Goal: Task Accomplishment & Management: Manage account settings

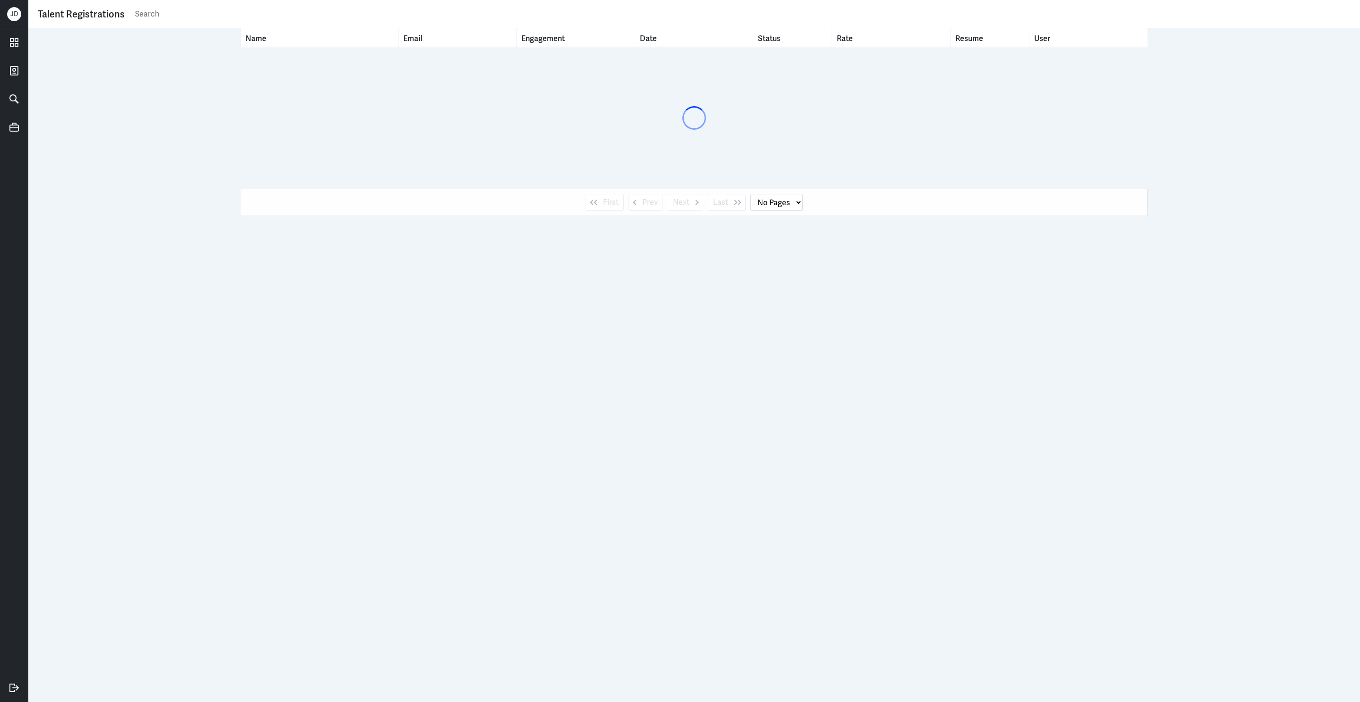
select select "1"
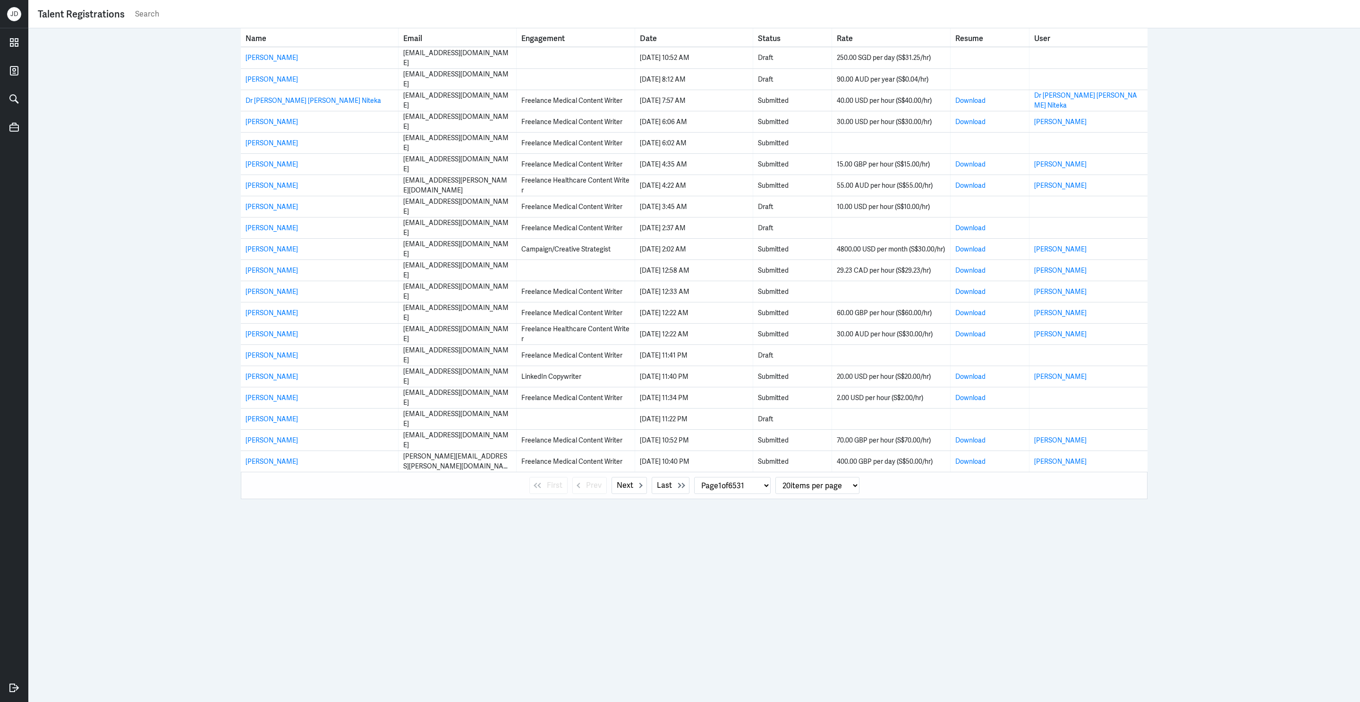
click at [321, 18] on input "text" at bounding box center [742, 14] width 1216 height 14
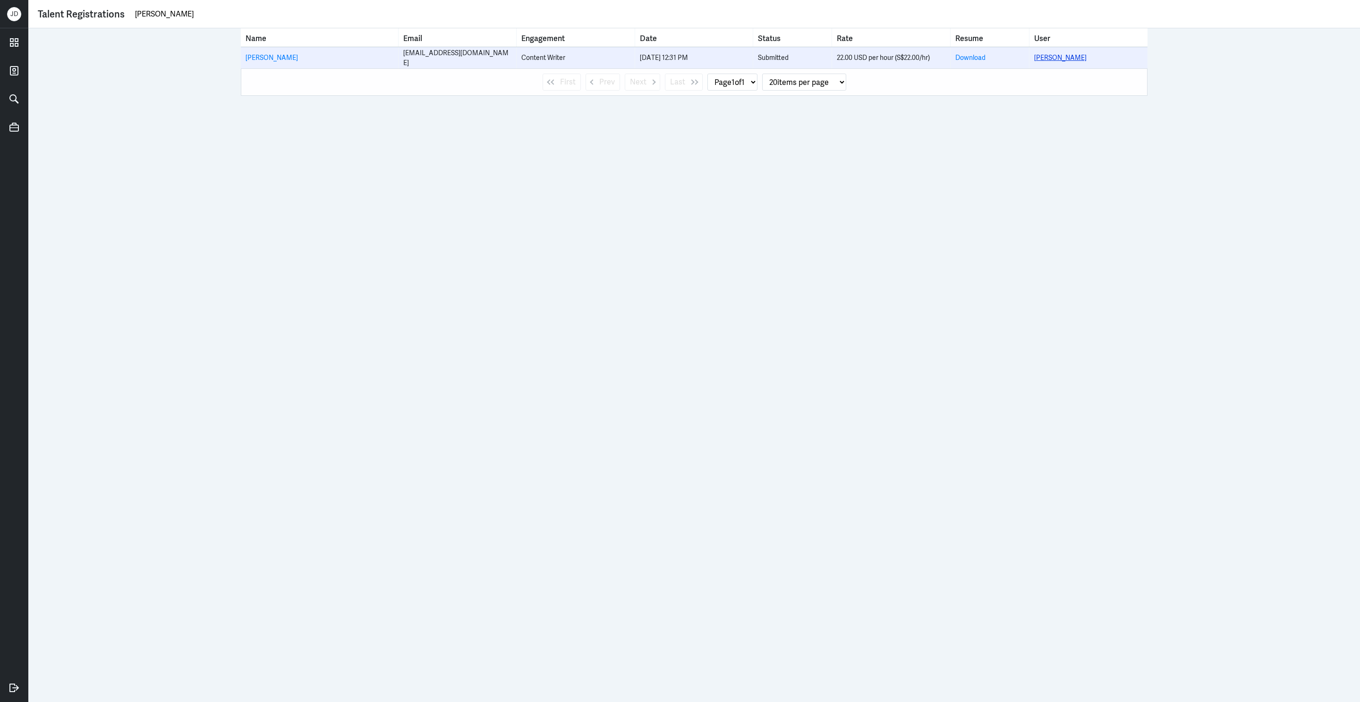
type input "[PERSON_NAME]"
click at [1063, 58] on link "[PERSON_NAME]" at bounding box center [1060, 57] width 52 height 8
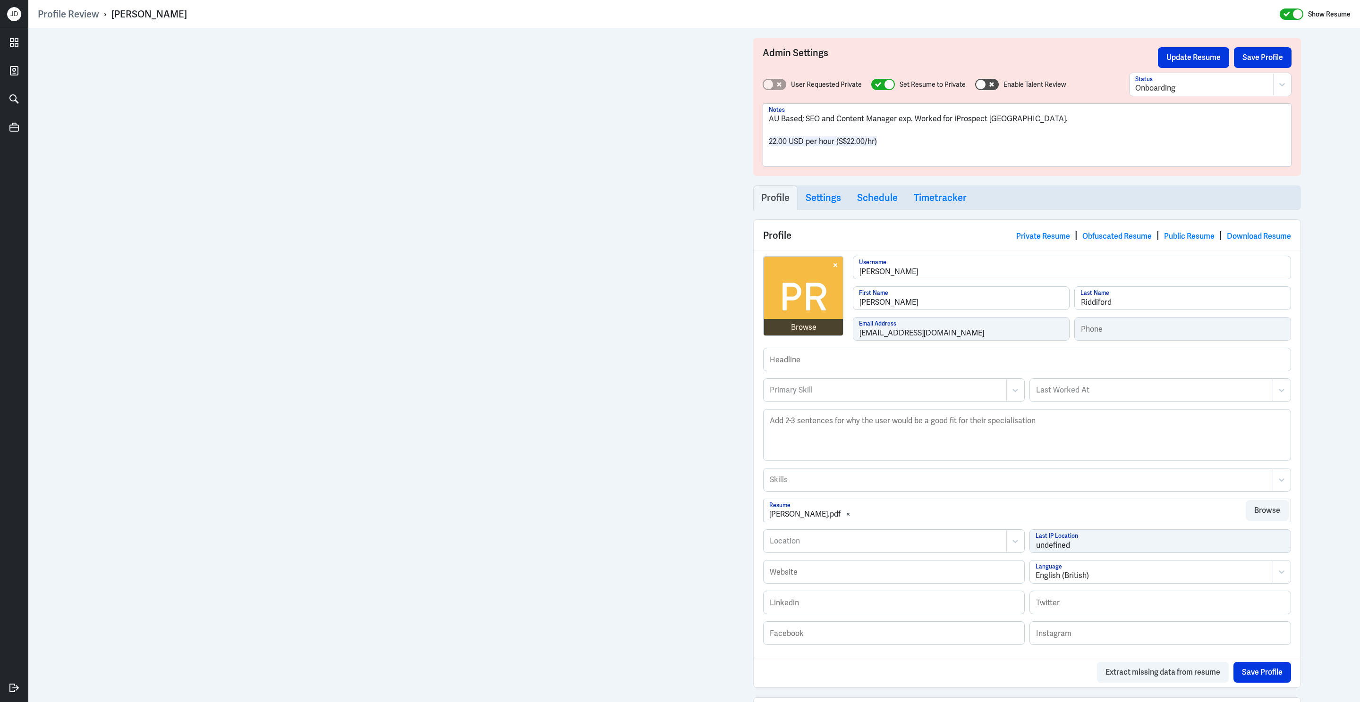
scroll to position [321, 0]
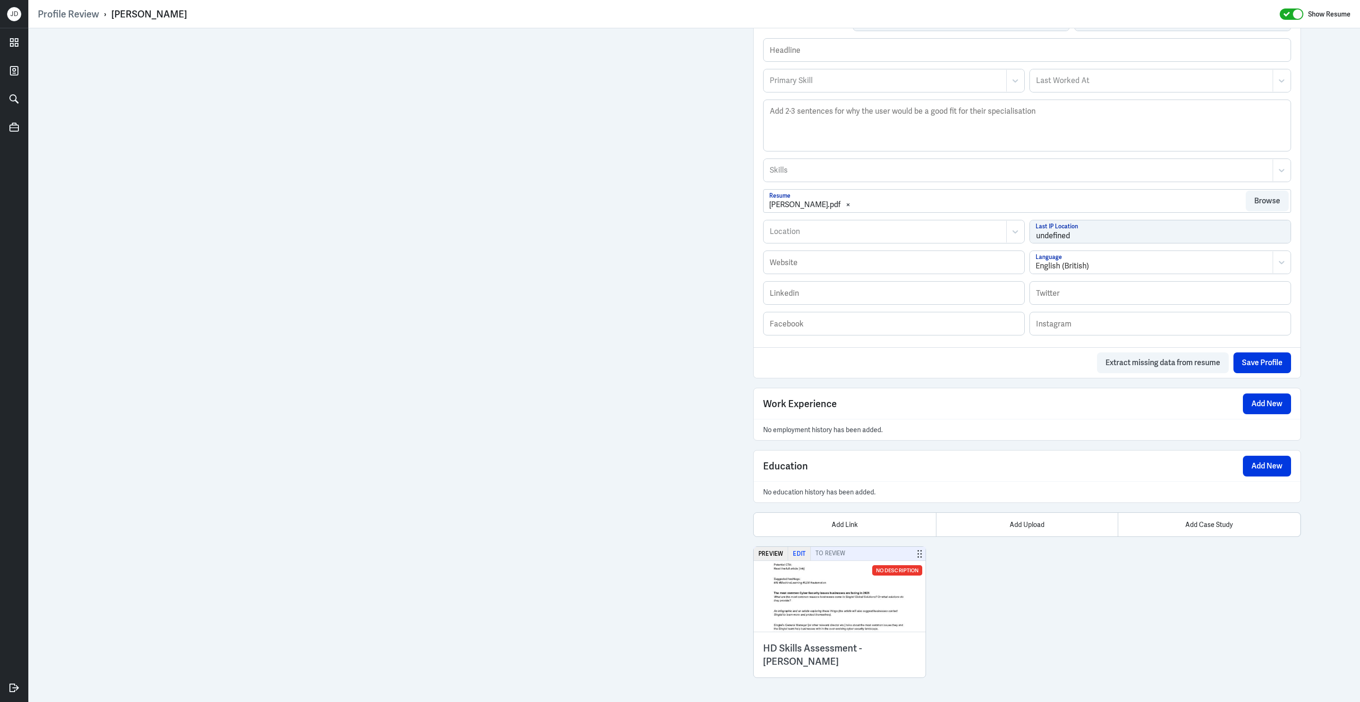
click at [800, 558] on button "Edit" at bounding box center [799, 554] width 23 height 14
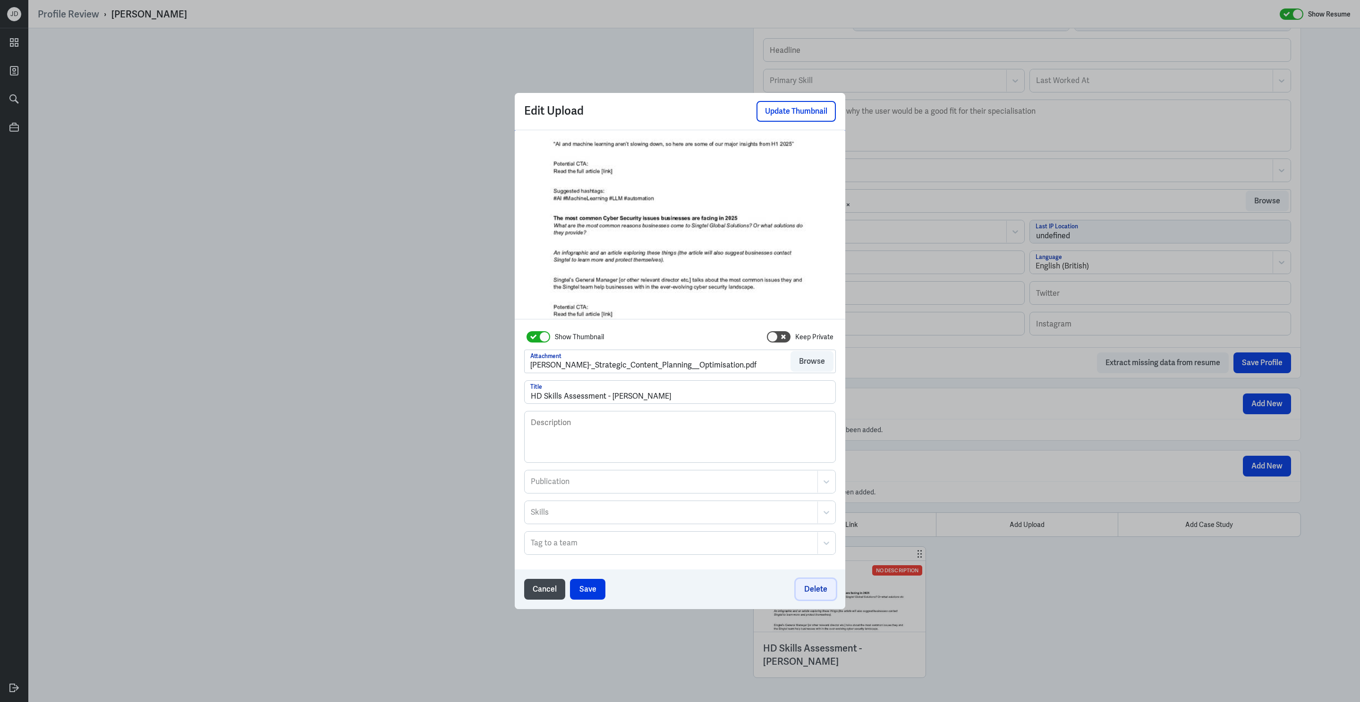
click at [811, 592] on button "Delete" at bounding box center [815, 589] width 40 height 21
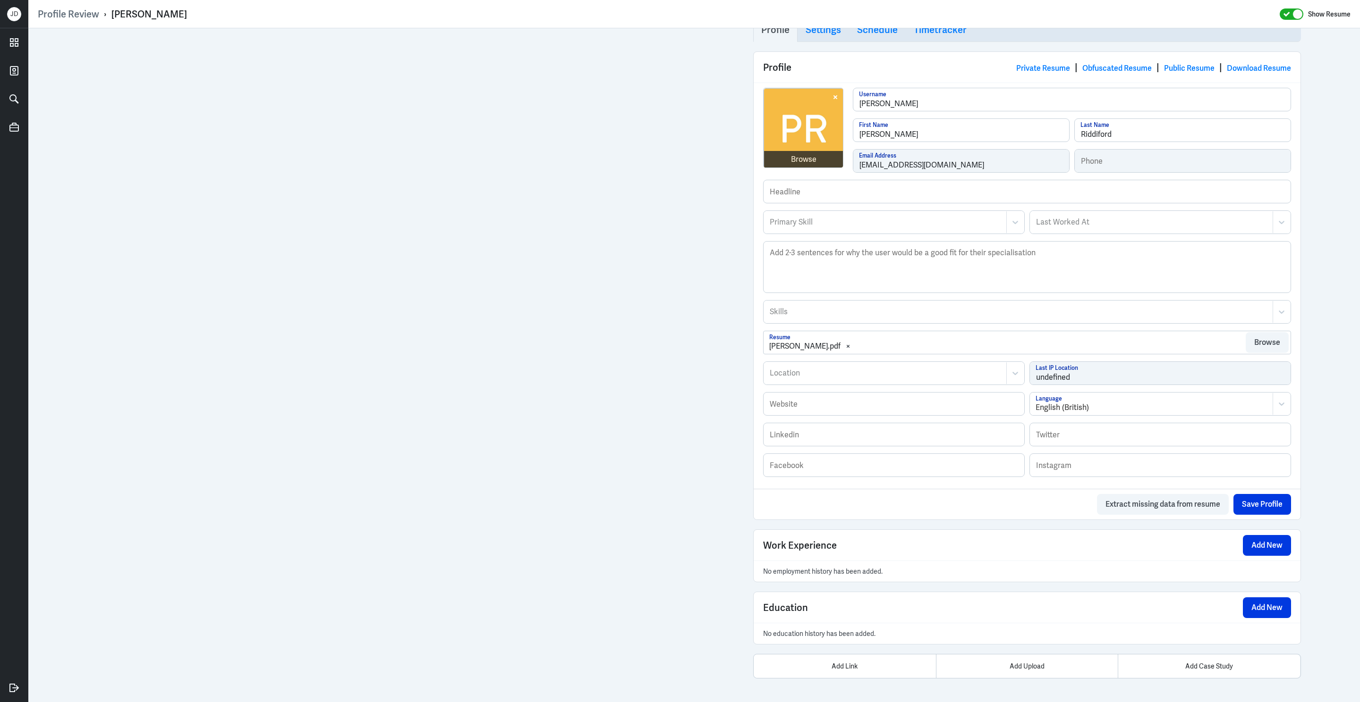
scroll to position [179, 0]
click at [1032, 671] on div "Add Upload" at bounding box center [1027, 667] width 182 height 24
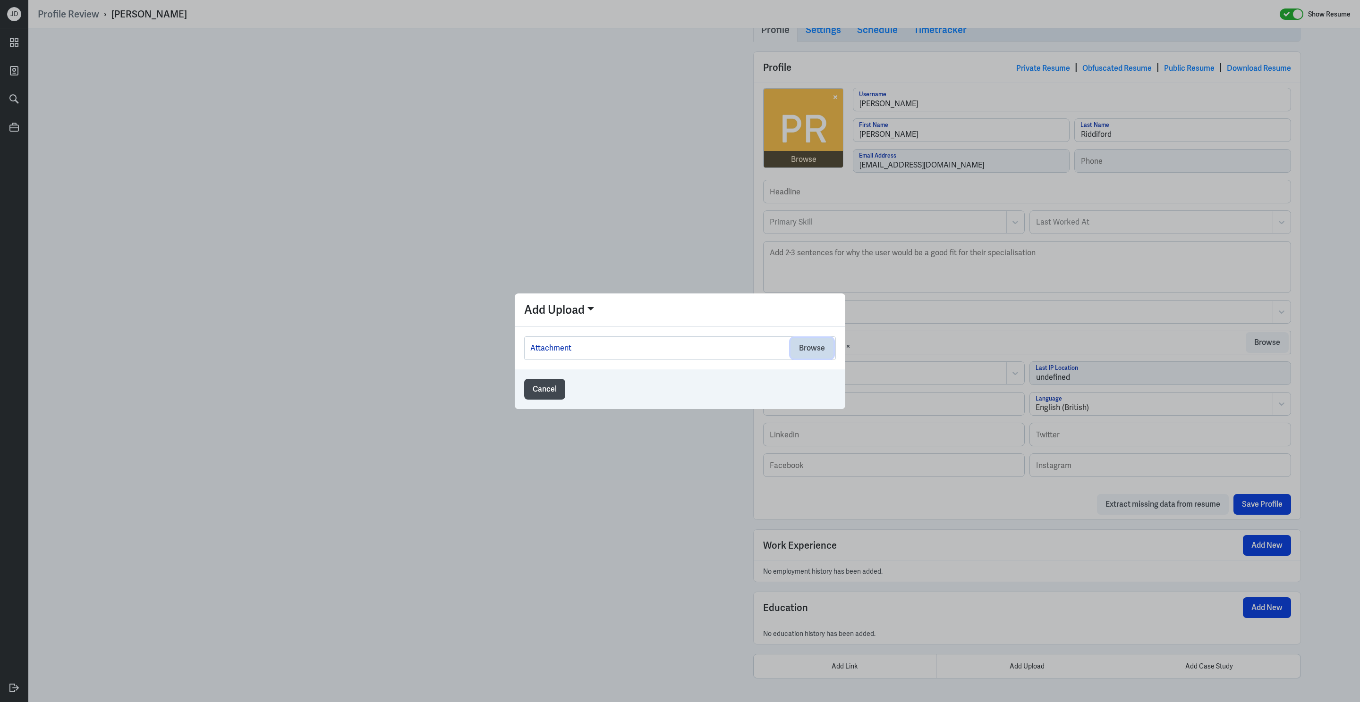
click at [817, 352] on button "Browse" at bounding box center [811, 348] width 43 height 21
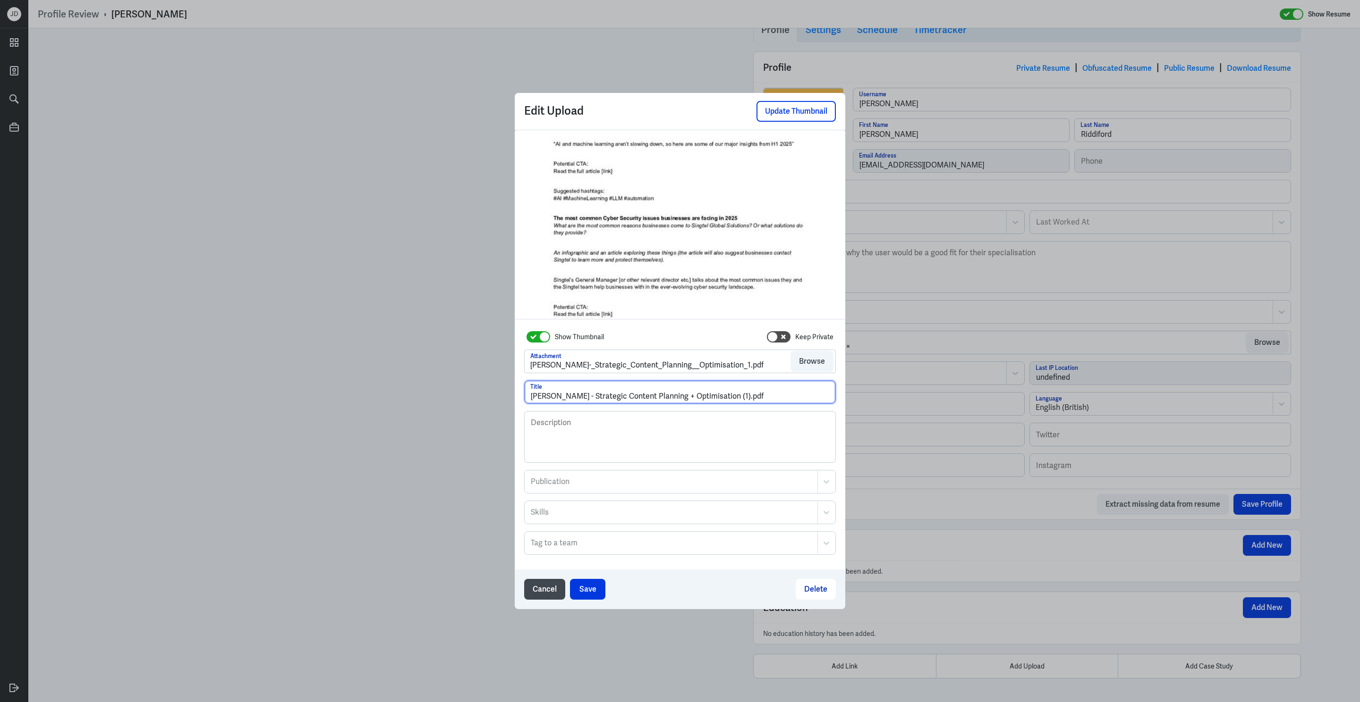
click at [533, 399] on input "[PERSON_NAME] - Strategic Content Planning + Optimisation (1).pdf" at bounding box center [679, 392] width 311 height 23
drag, startPoint x: 662, startPoint y: 397, endPoint x: 908, endPoint y: 410, distance: 246.8
click at [908, 410] on div "Edit Upload Update Thumbnail Show Thumbnail Keep Private Attachment [PERSON_NAM…" at bounding box center [680, 351] width 1360 height 702
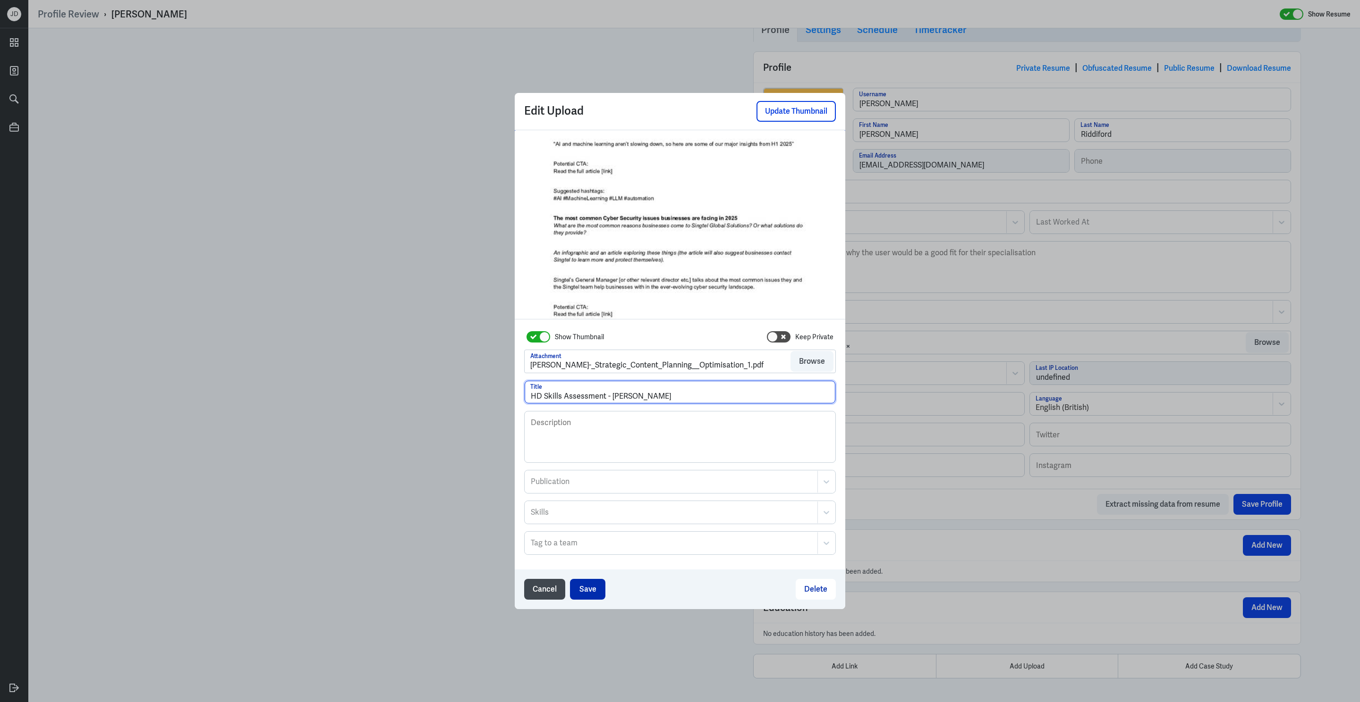
type input "HD Skills Assessment - [PERSON_NAME]"
click at [584, 589] on button "Save" at bounding box center [587, 589] width 35 height 21
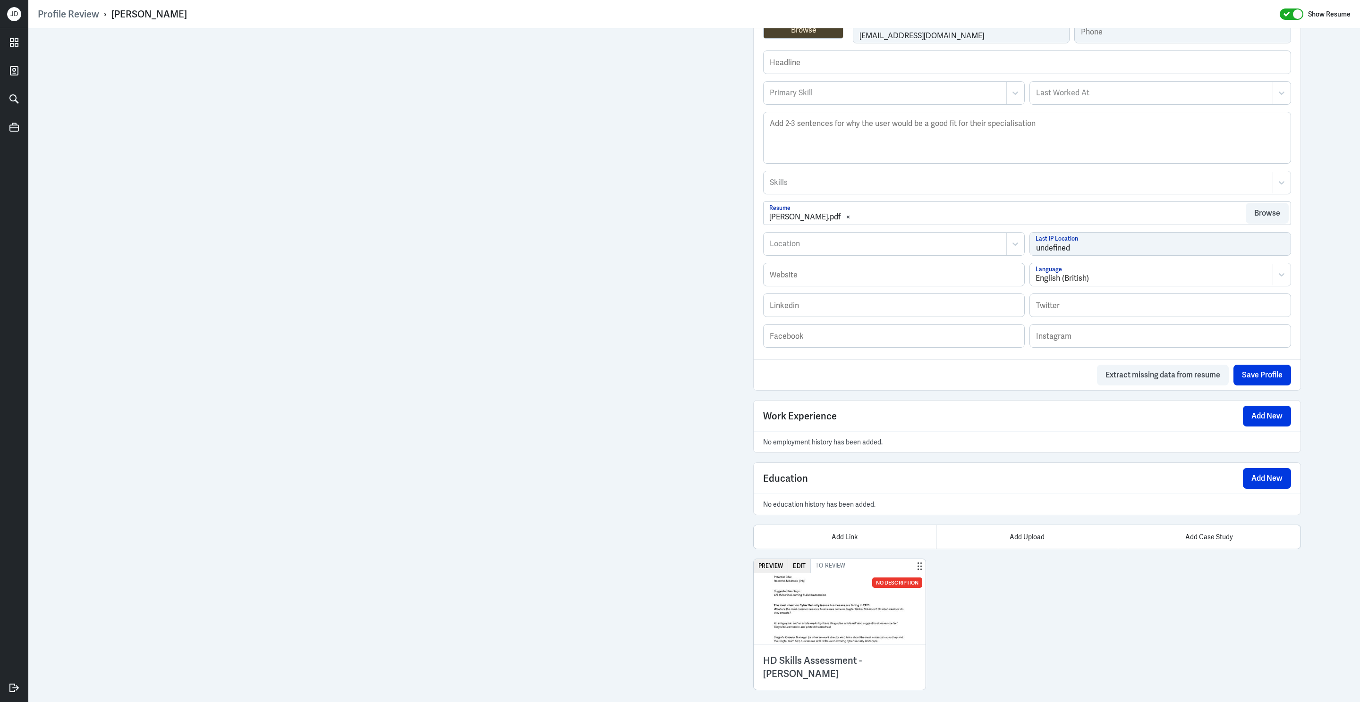
scroll to position [321, 0]
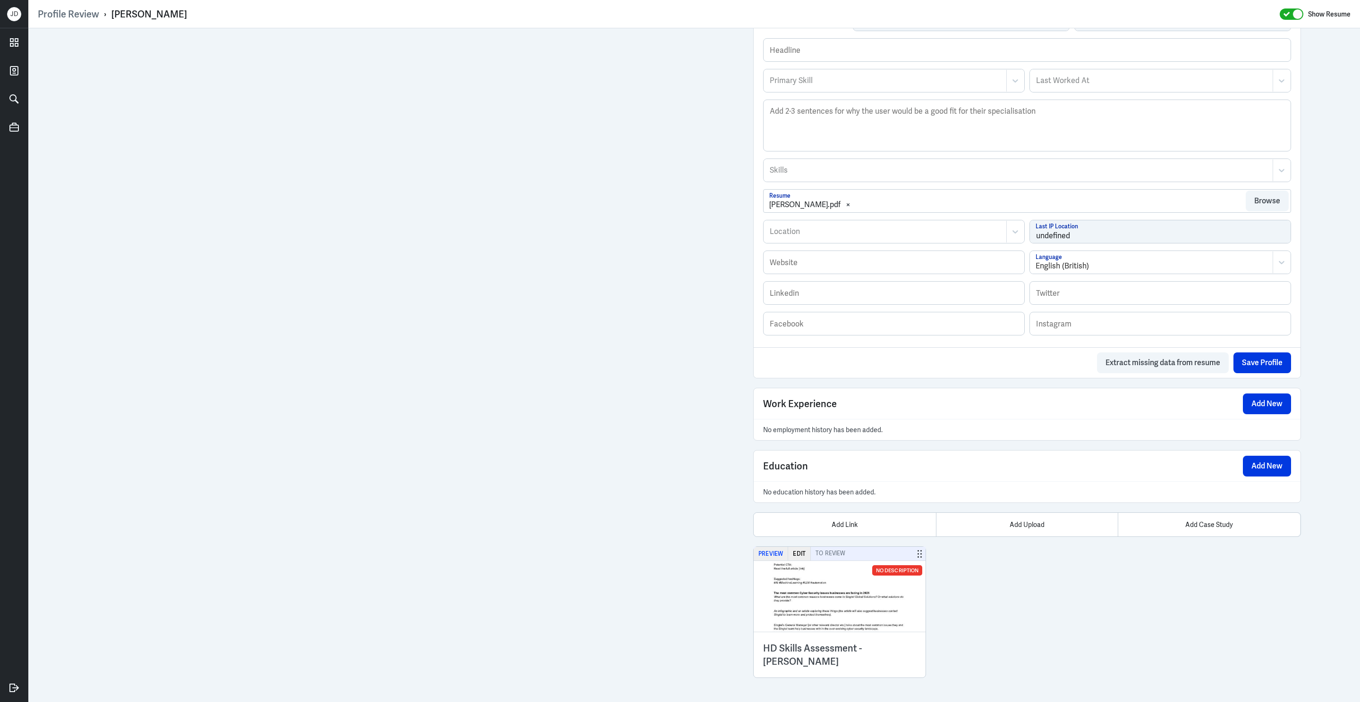
click at [768, 551] on button "Preview" at bounding box center [770, 554] width 34 height 14
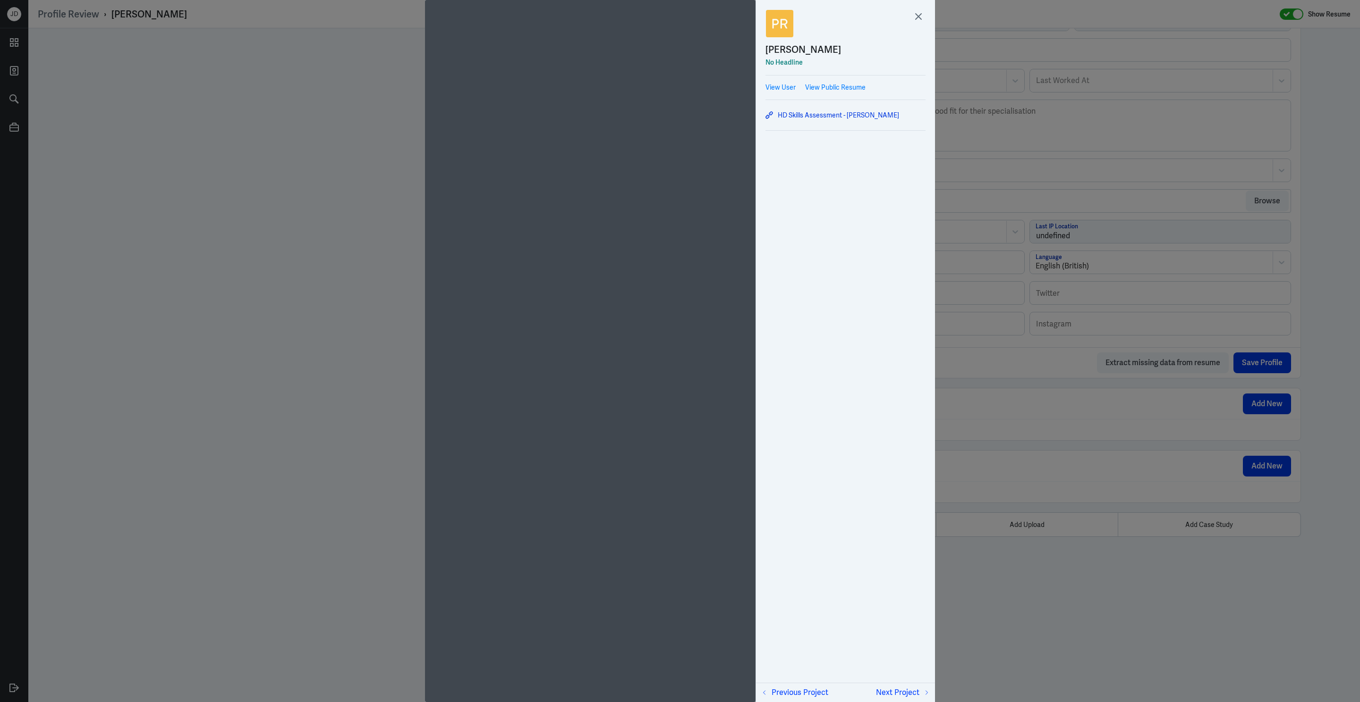
click at [926, 19] on div at bounding box center [845, 12] width 179 height 24
click at [825, 117] on link "HD Skills Assessment - [PERSON_NAME]" at bounding box center [845, 115] width 160 height 11
click at [912, 15] on icon at bounding box center [918, 16] width 14 height 14
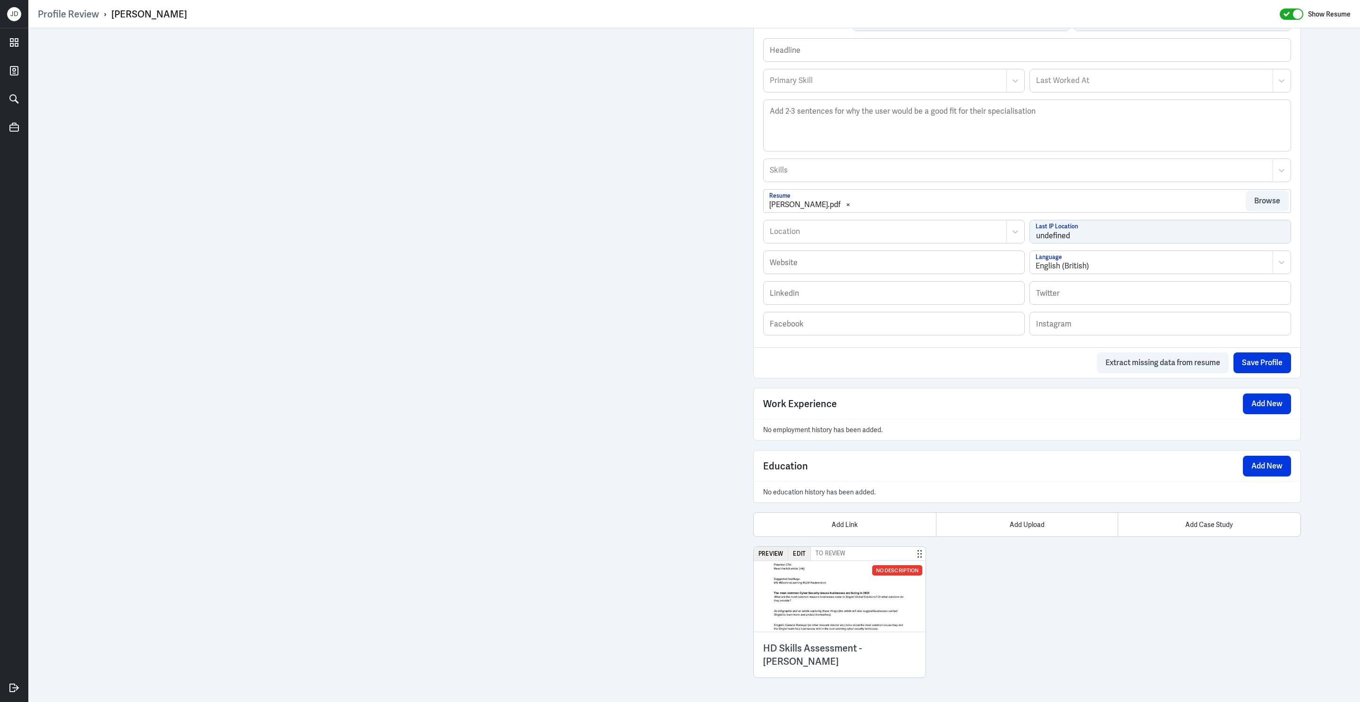
scroll to position [0, 0]
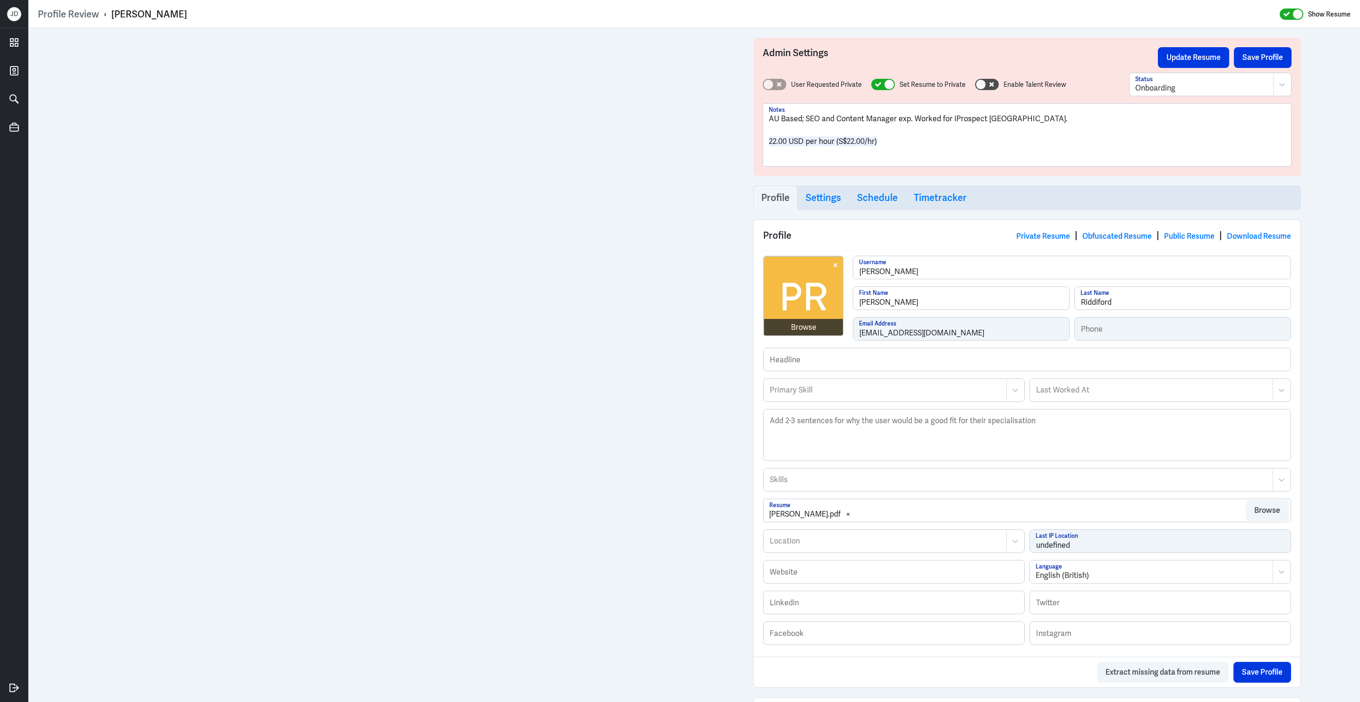
click at [897, 142] on p "22.00 USD per hour (S$22.00/hr)" at bounding box center [1027, 141] width 516 height 11
drag, startPoint x: 897, startPoint y: 142, endPoint x: 747, endPoint y: 101, distance: 156.1
click at [747, 101] on div "Admin Settings Update Resume Save Profile User Requested Private Set Resume to …" at bounding box center [1027, 520] width 567 height 984
copy div "AU Based; SEO and Content Manager exp. Worked for iProspect [GEOGRAPHIC_DATA]. …"
